Goal: Communication & Community: Answer question/provide support

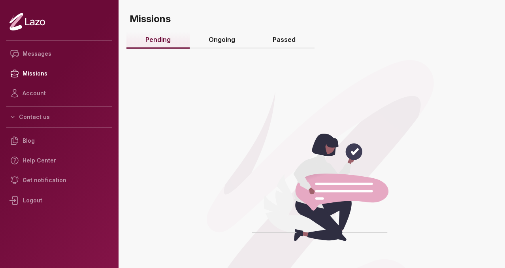
click at [248, 40] on link "Ongoing" at bounding box center [222, 40] width 64 height 17
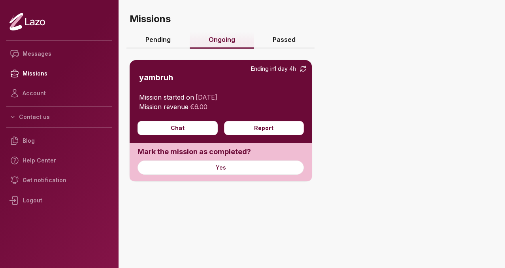
click at [185, 136] on div "Chat Report" at bounding box center [221, 132] width 182 height 22
click at [185, 134] on button "Chat" at bounding box center [178, 128] width 80 height 14
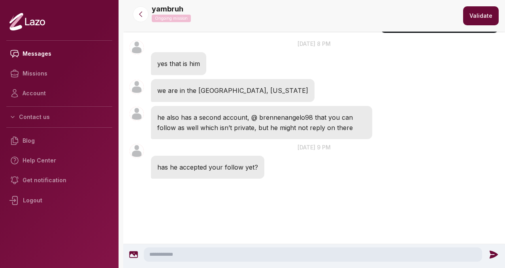
scroll to position [891, 0]
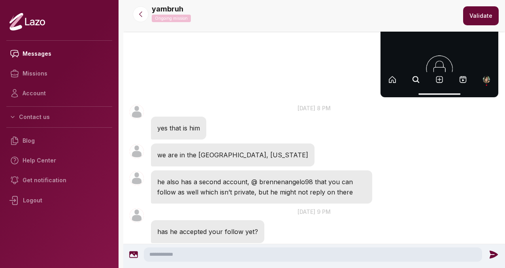
click at [220, 256] on textarea at bounding box center [313, 255] width 339 height 14
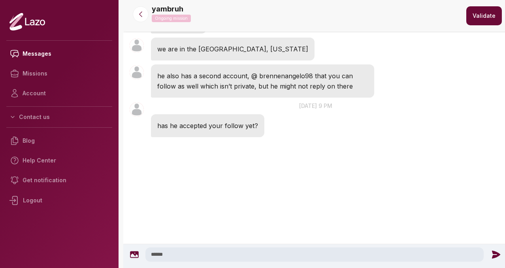
scroll to position [1015, 0]
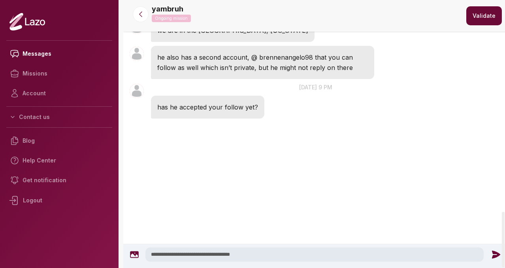
type textarea "**********"
click at [492, 252] on icon at bounding box center [496, 255] width 8 height 8
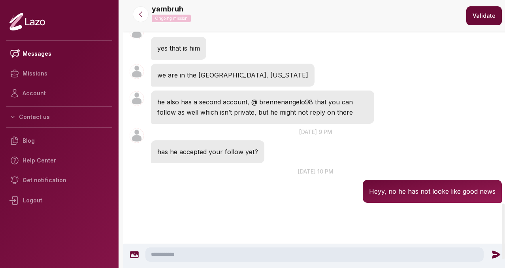
scroll to position [1055, 0]
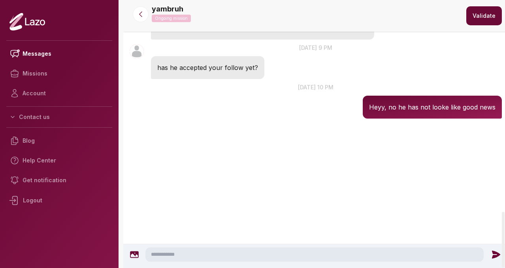
click at [422, 252] on textarea at bounding box center [315, 255] width 339 height 14
type textarea "**********"
click at [495, 255] on icon at bounding box center [496, 255] width 8 height 8
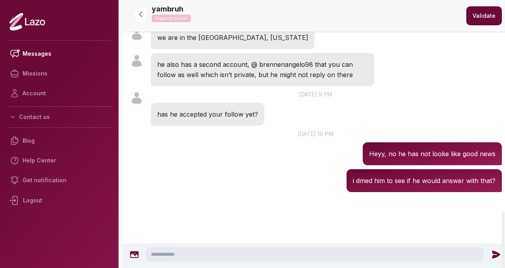
scroll to position [997, 0]
